Goal: Information Seeking & Learning: Learn about a topic

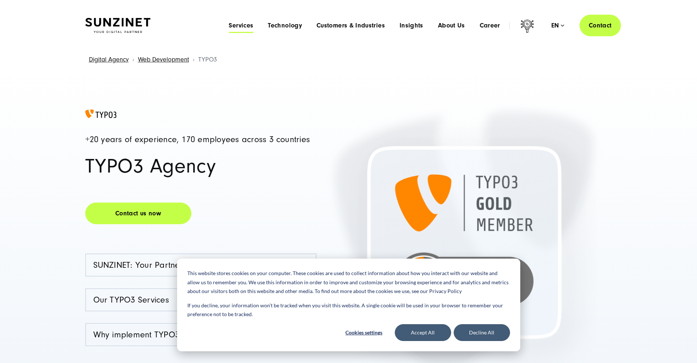
click at [229, 25] on span "Services" at bounding box center [241, 25] width 25 height 7
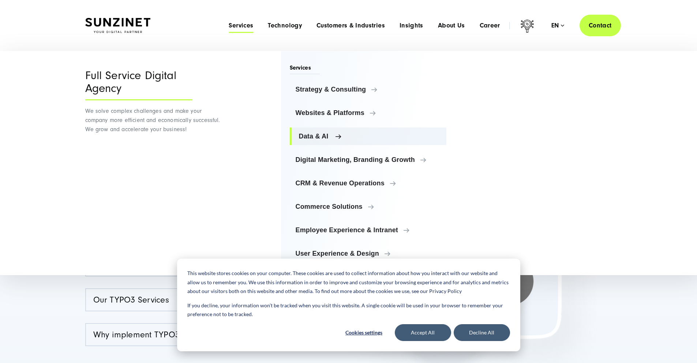
click at [328, 136] on span "Data & AI" at bounding box center [370, 135] width 142 height 7
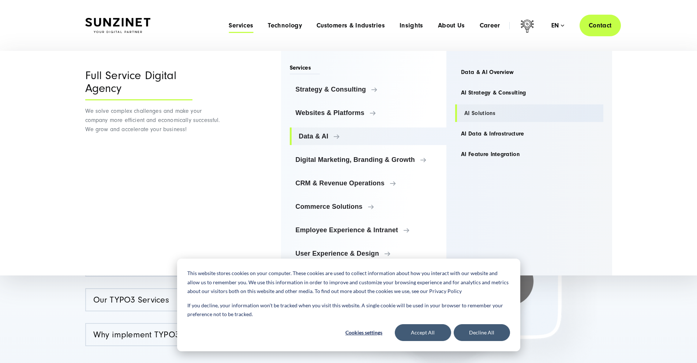
click at [487, 109] on link "AI Solutions" at bounding box center [529, 113] width 148 height 18
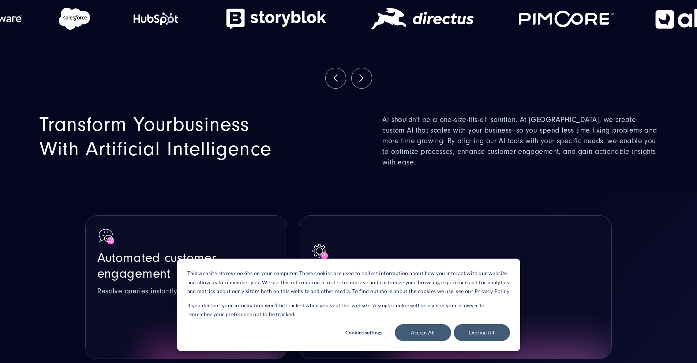
scroll to position [256, 0]
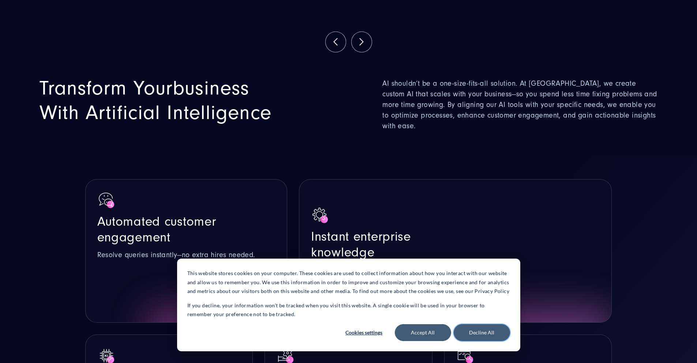
click at [480, 332] on button "Decline All" at bounding box center [482, 332] width 56 height 17
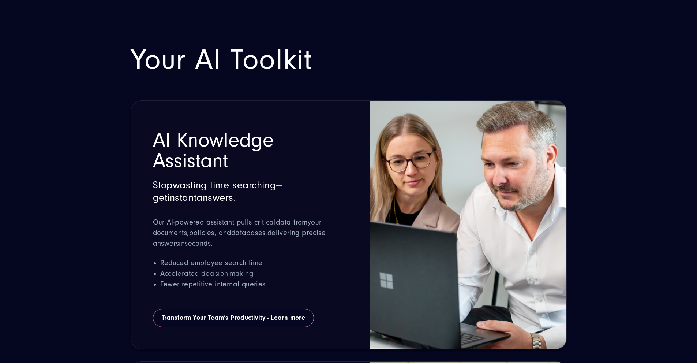
scroll to position [988, 0]
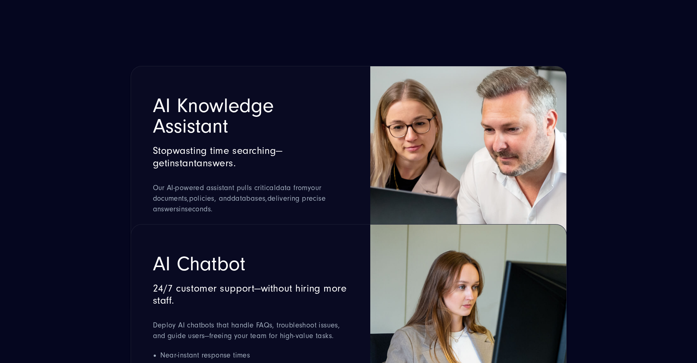
drag, startPoint x: 178, startPoint y: 110, endPoint x: 236, endPoint y: 135, distance: 63.6
click at [236, 135] on h2 "AI Knowledge Assistant" at bounding box center [251, 116] width 196 height 41
click at [218, 131] on h2 "AI Knowledge Assistant" at bounding box center [251, 116] width 196 height 41
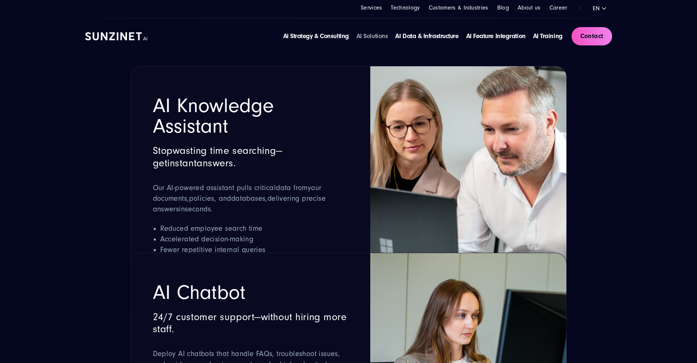
scroll to position [915, 0]
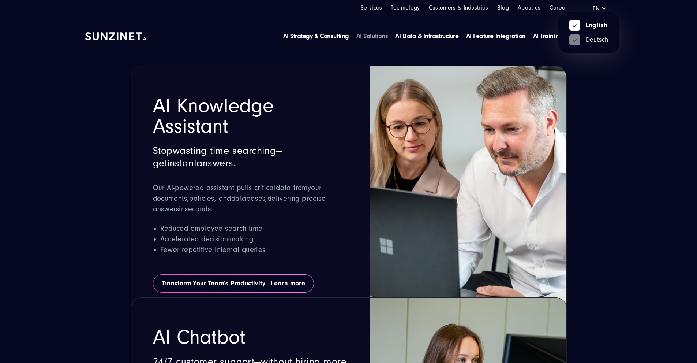
click at [598, 12] on ul "English Deutsch" at bounding box center [588, 32] width 61 height 40
click at [592, 38] on link "Deutsch" at bounding box center [588, 40] width 39 height 7
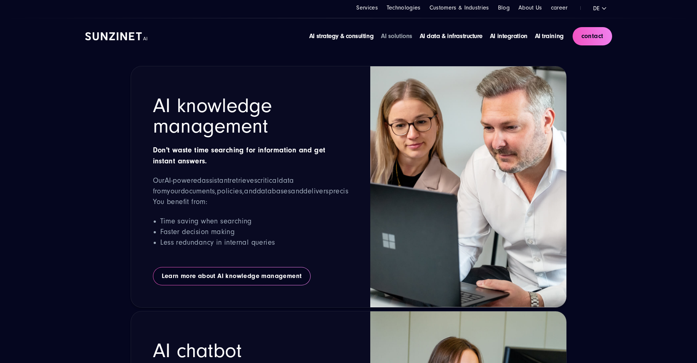
scroll to position [963, 0]
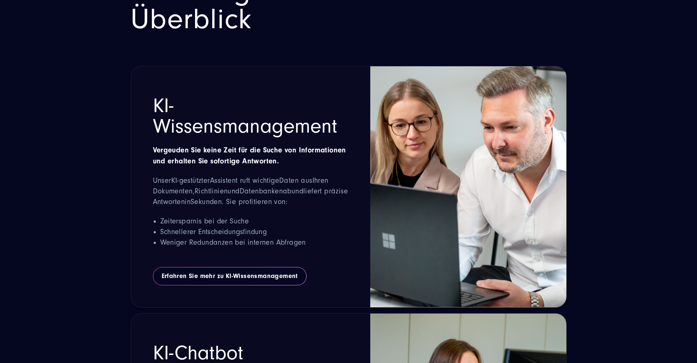
click at [330, 34] on h2 "KI-Lösungen für Unternehmen im Überblick" at bounding box center [349, 4] width 436 height 59
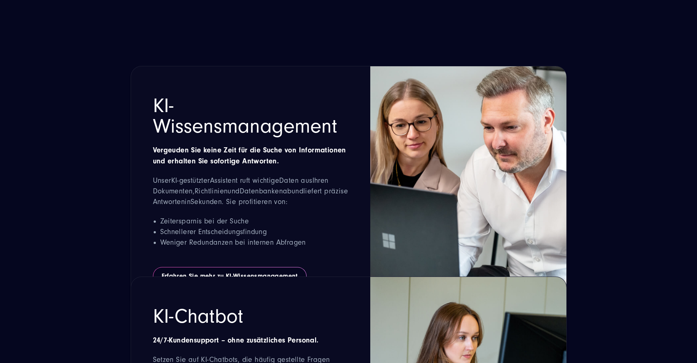
scroll to position [988, 0]
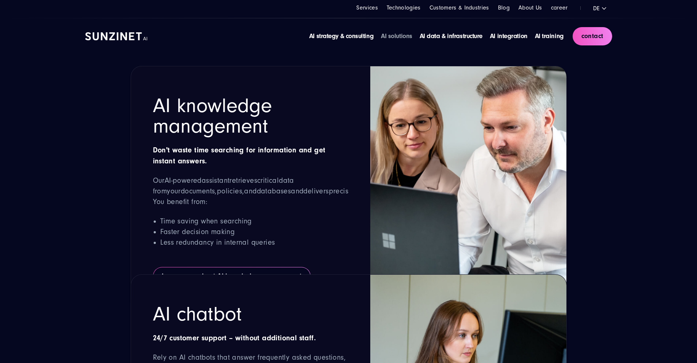
click at [243, 138] on font "AI knowledge management" at bounding box center [212, 116] width 119 height 44
drag, startPoint x: 153, startPoint y: 158, endPoint x: 273, endPoint y: 175, distance: 121.2
click at [273, 136] on h2 "AI knowledge management" at bounding box center [251, 116] width 196 height 41
copy font "AI knowledge management"
click at [242, 138] on font "AI knowledge management" at bounding box center [212, 116] width 119 height 44
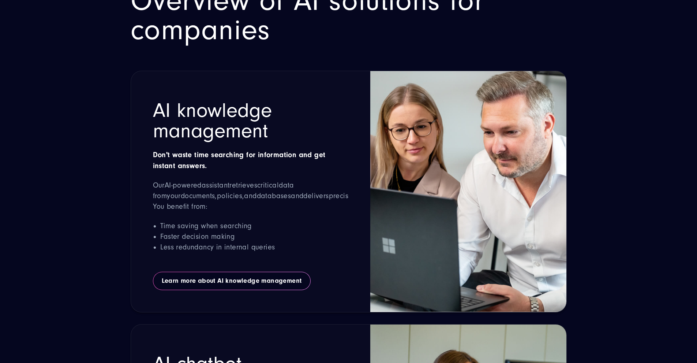
scroll to position [951, 0]
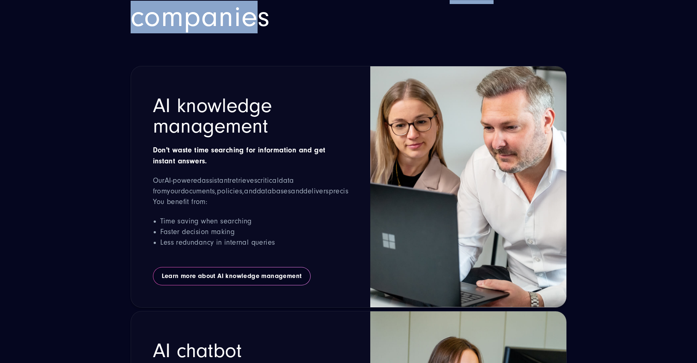
drag, startPoint x: 334, startPoint y: 75, endPoint x: 519, endPoint y: 68, distance: 184.6
click at [519, 32] on h2 "Overview of AI solutions for companies" at bounding box center [349, 2] width 436 height 59
copy font "AI solutions"
click at [408, 33] on font "Overview of AI solutions for companies" at bounding box center [308, 2] width 354 height 62
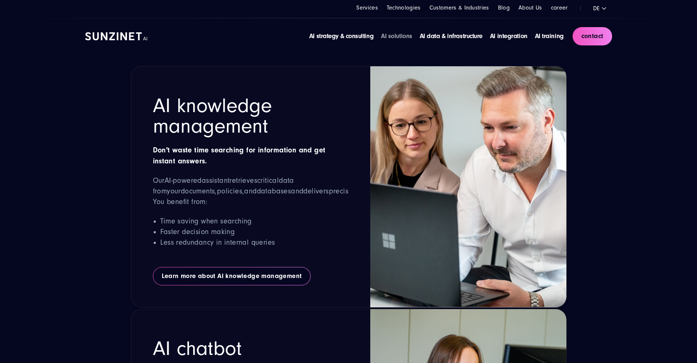
scroll to position [878, 0]
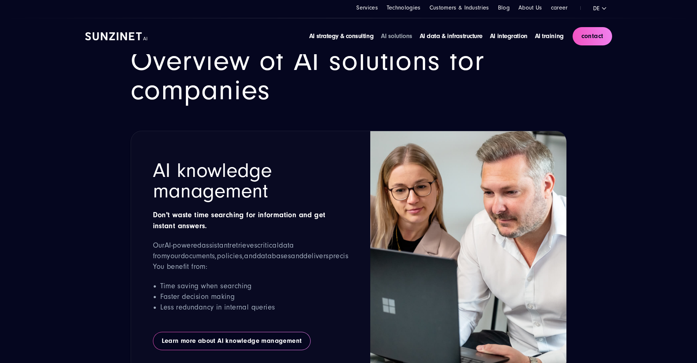
drag, startPoint x: 130, startPoint y: 146, endPoint x: 358, endPoint y: 179, distance: 230.0
click at [375, 105] on h2 "Overview of AI solutions for companies" at bounding box center [349, 75] width 436 height 59
copy font "Overview of AI solutions for companies"
